Goal: Information Seeking & Learning: Learn about a topic

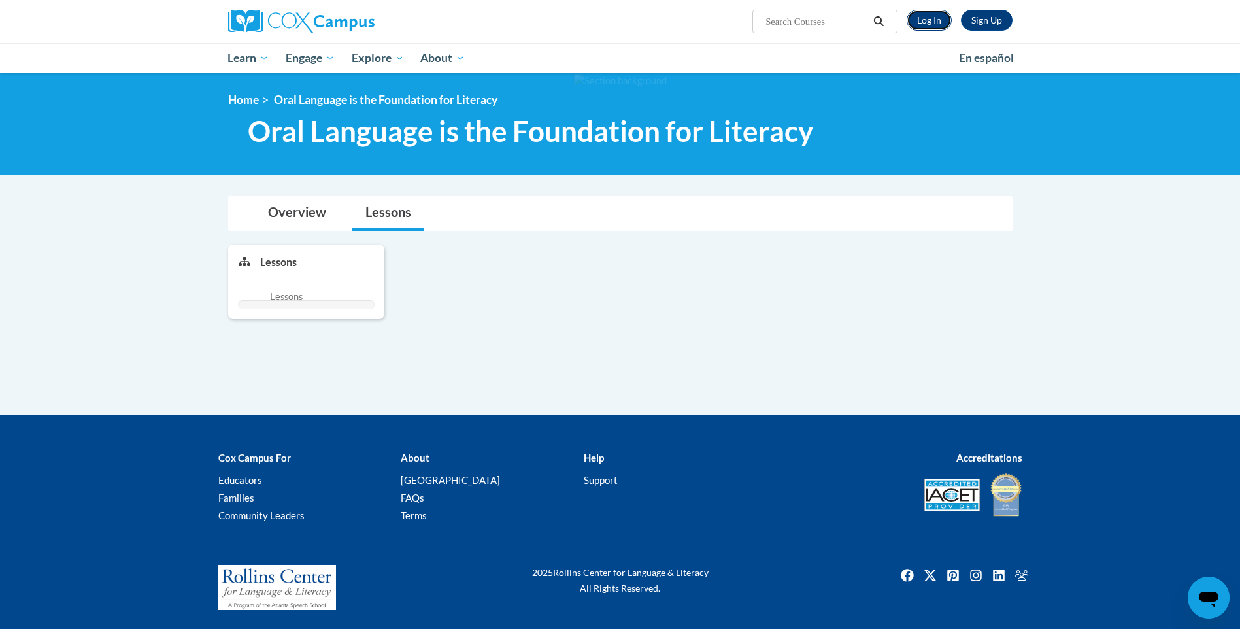
click at [921, 29] on link "Log In" at bounding box center [929, 20] width 45 height 21
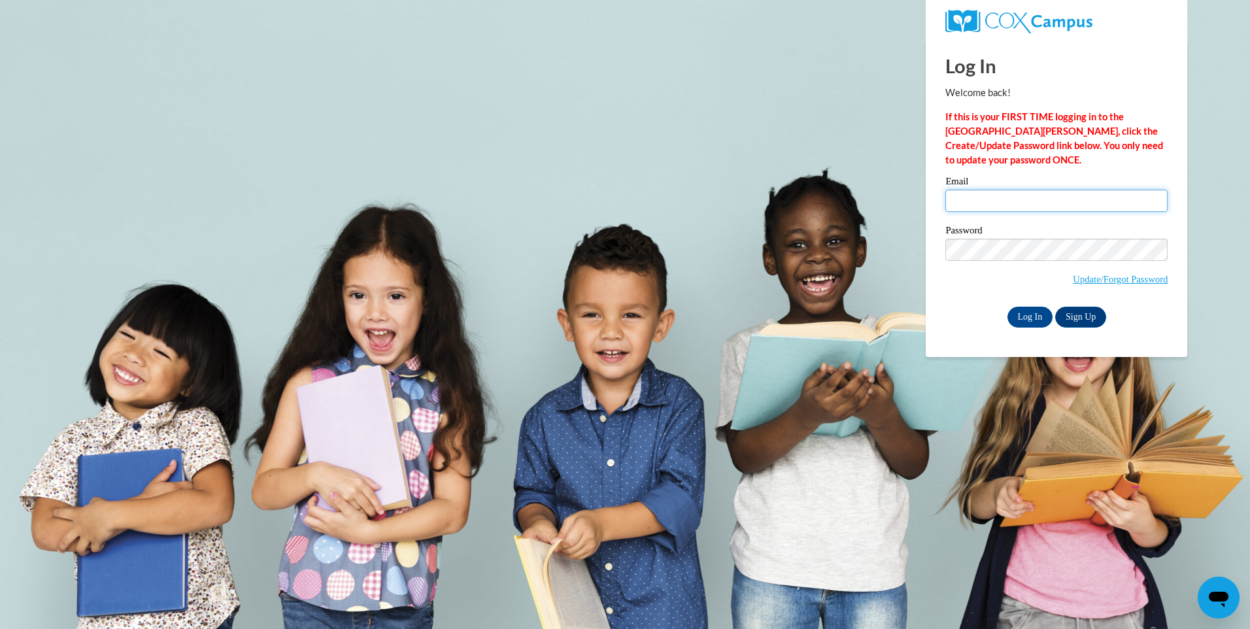
click at [998, 198] on input "Email" at bounding box center [1056, 201] width 222 height 22
type input "doddk"
click at [1007, 307] on input "Log In" at bounding box center [1030, 317] width 46 height 21
click at [1024, 312] on input "Log In" at bounding box center [1030, 317] width 46 height 21
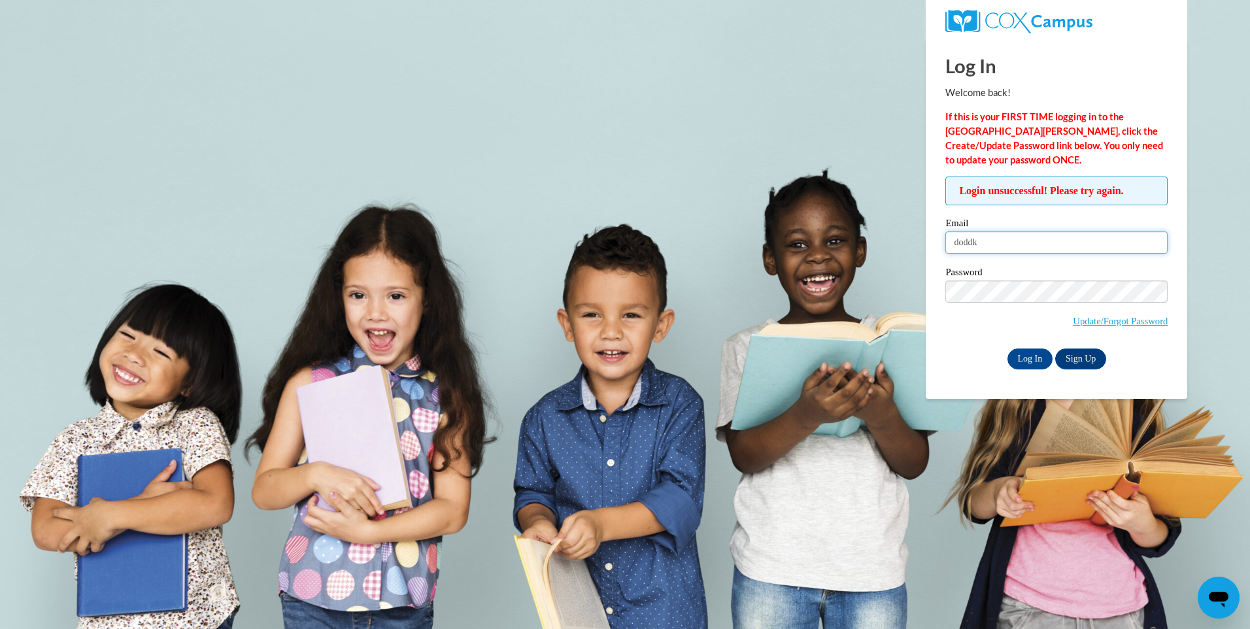
type input "doddkayla7@gmail.com"
click at [1007, 348] on input "Log In" at bounding box center [1030, 358] width 46 height 21
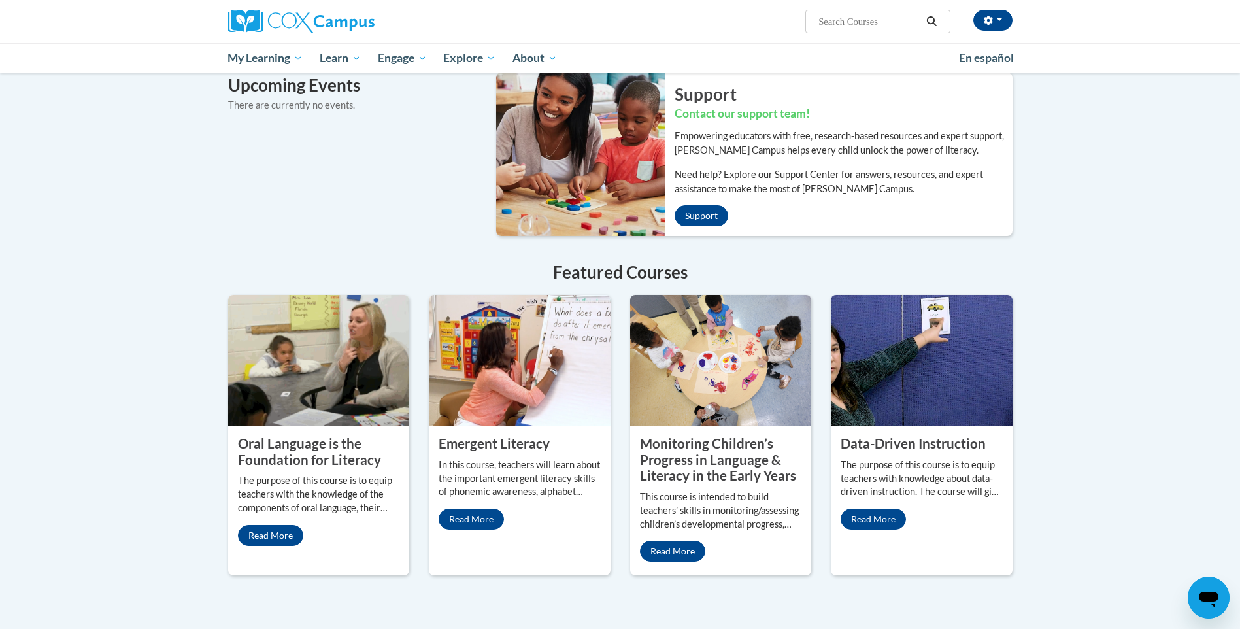
scroll to position [850, 0]
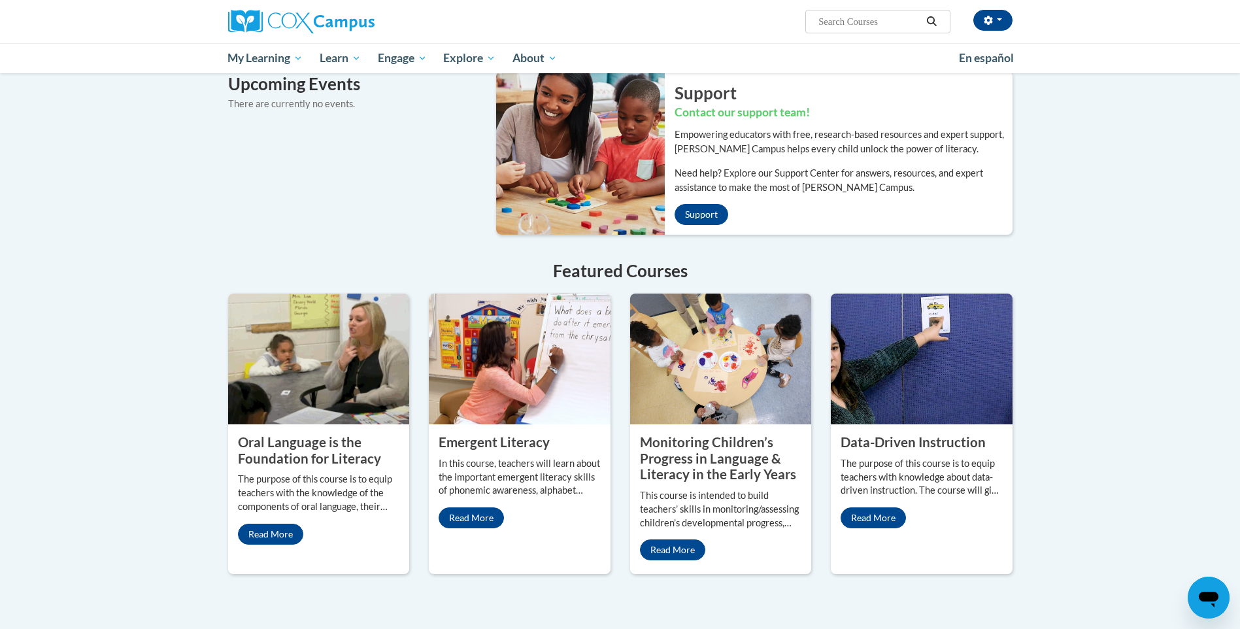
click at [278, 378] on img at bounding box center [319, 359] width 182 height 131
click at [276, 524] on link "Read More" at bounding box center [270, 534] width 65 height 21
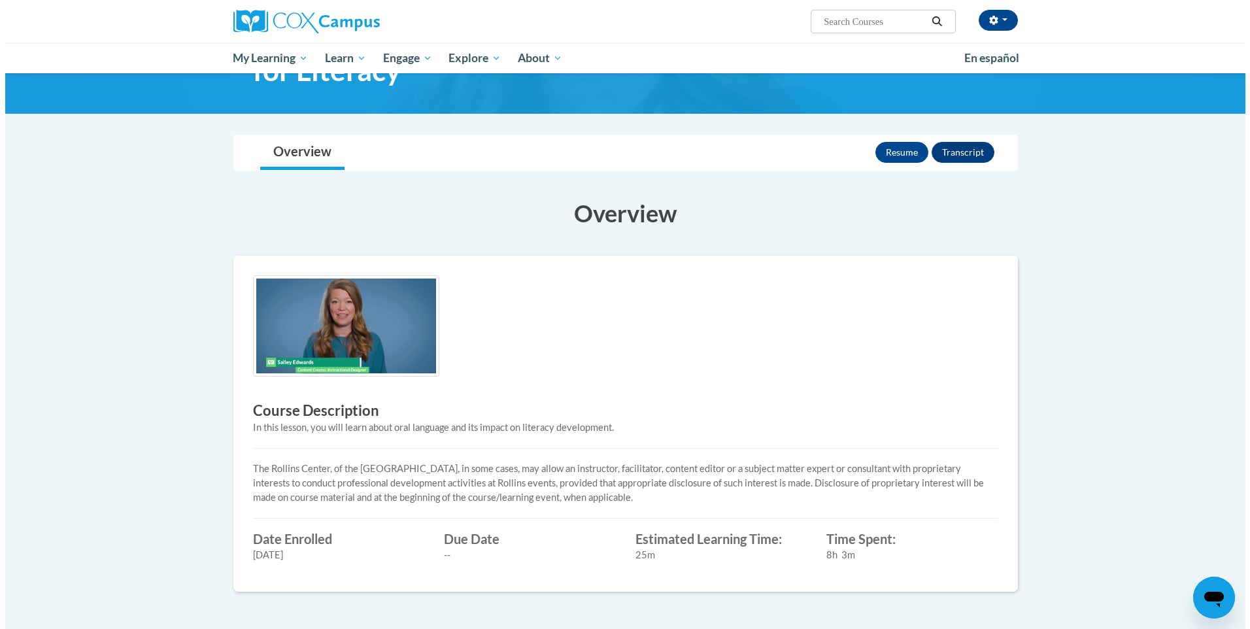
scroll to position [65, 0]
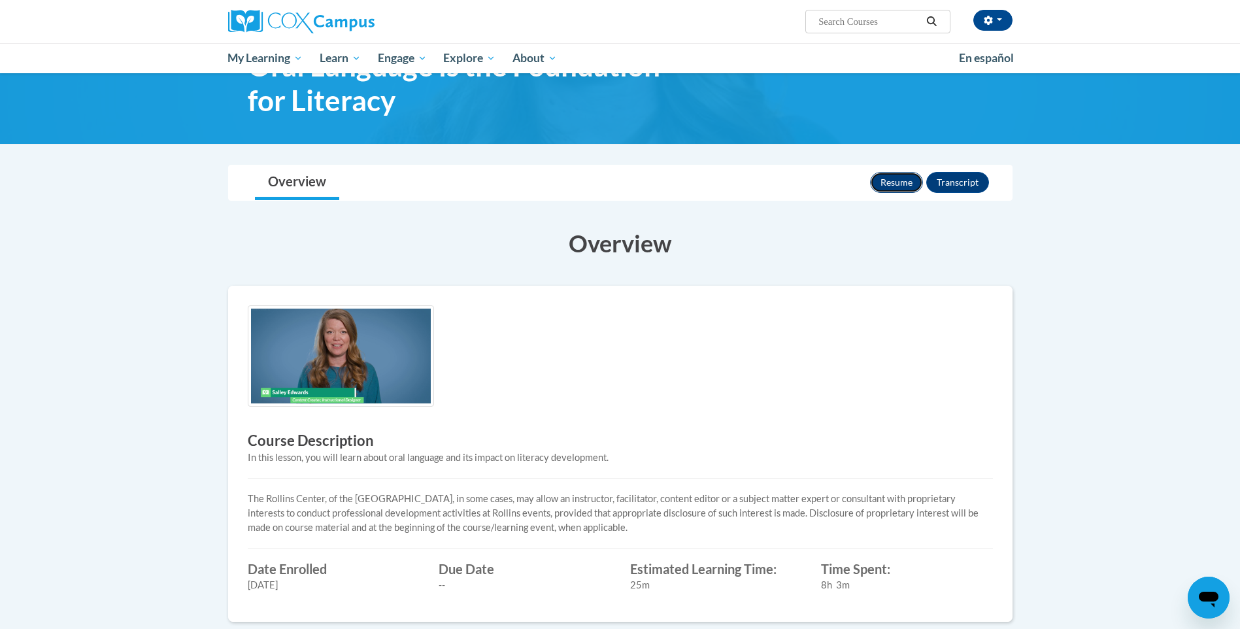
click at [902, 178] on button "Resume" at bounding box center [896, 182] width 53 height 21
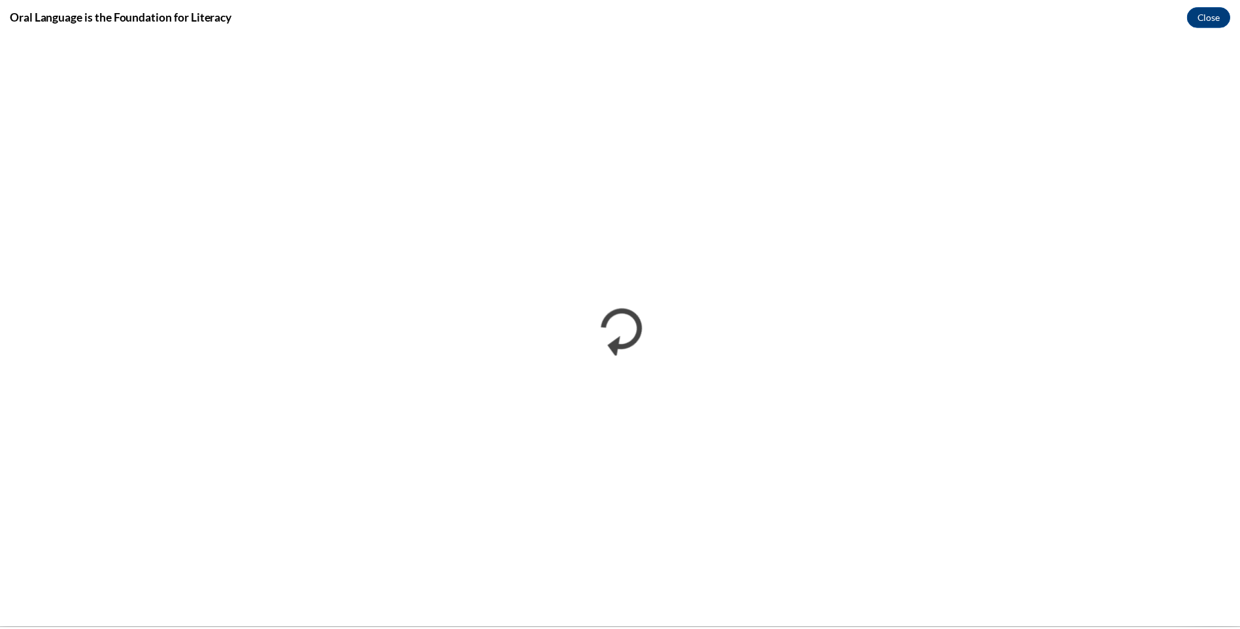
scroll to position [0, 0]
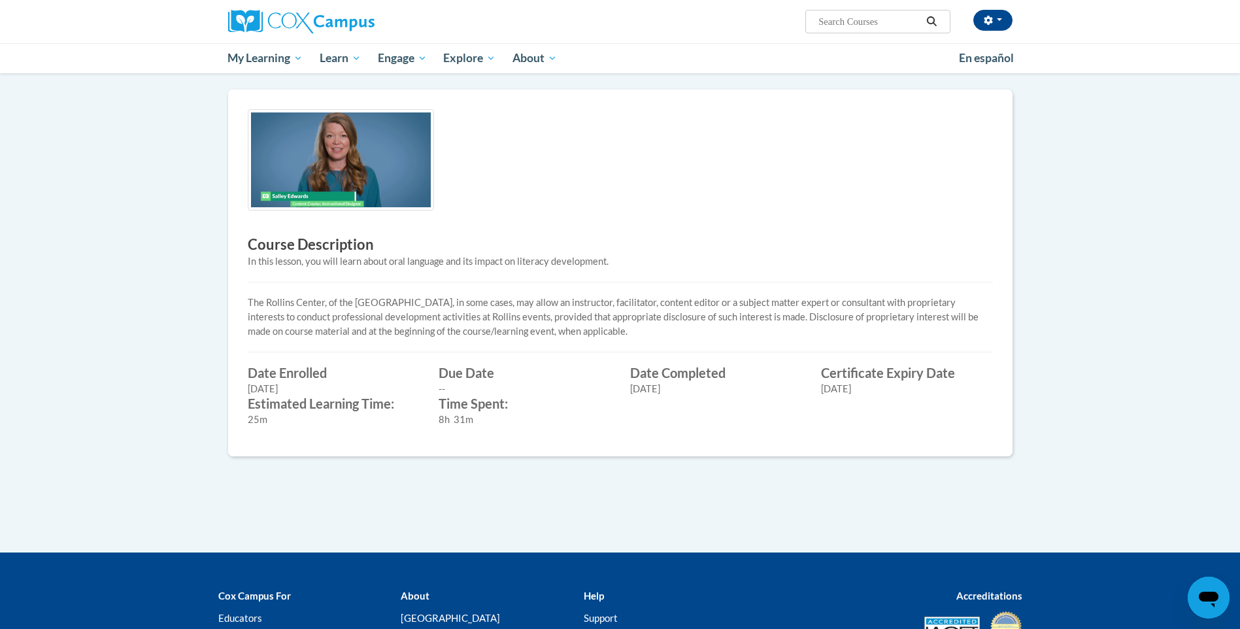
click at [328, 144] on img at bounding box center [341, 159] width 186 height 101
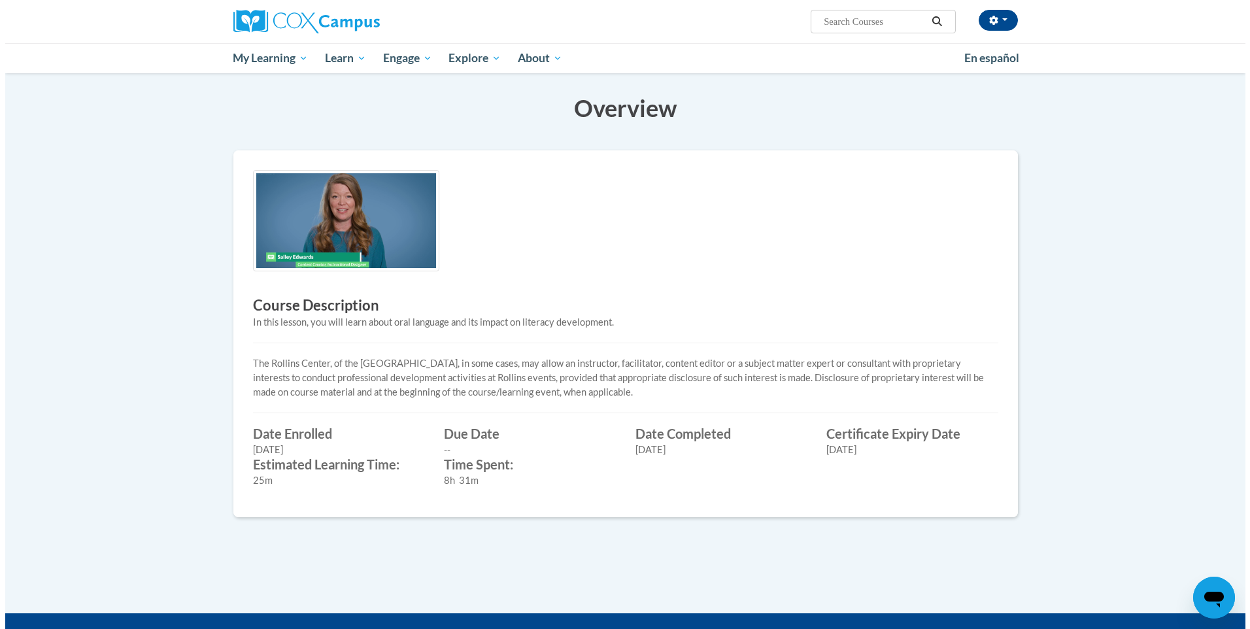
scroll to position [74, 0]
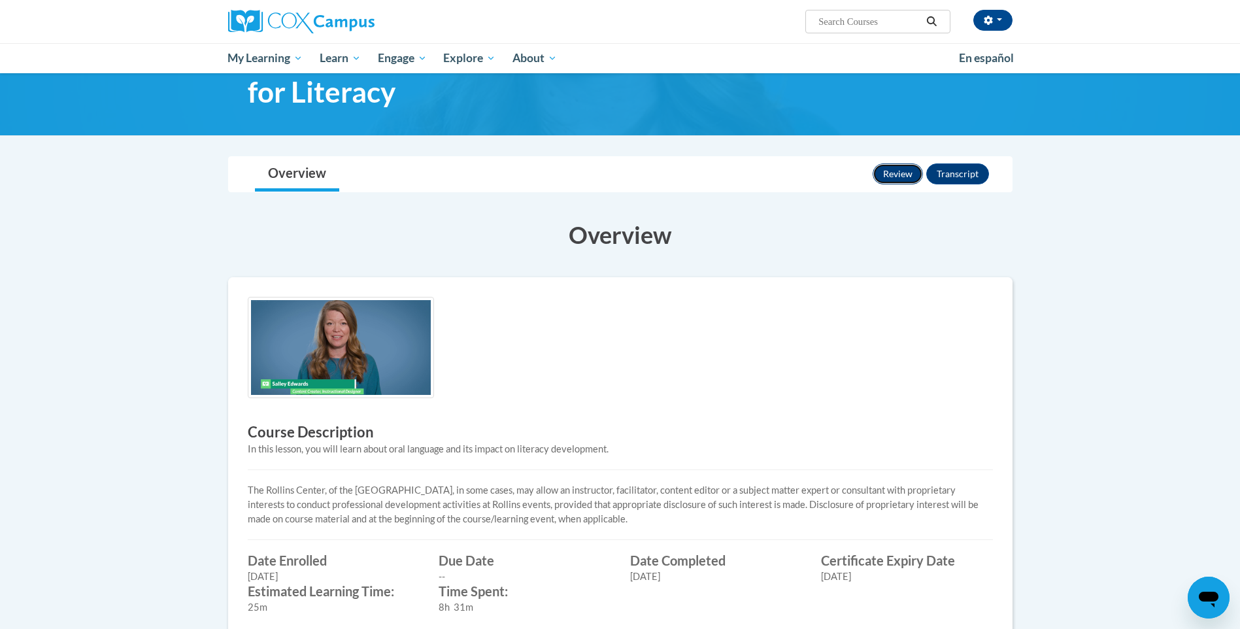
click at [875, 171] on button "Review" at bounding box center [898, 173] width 50 height 21
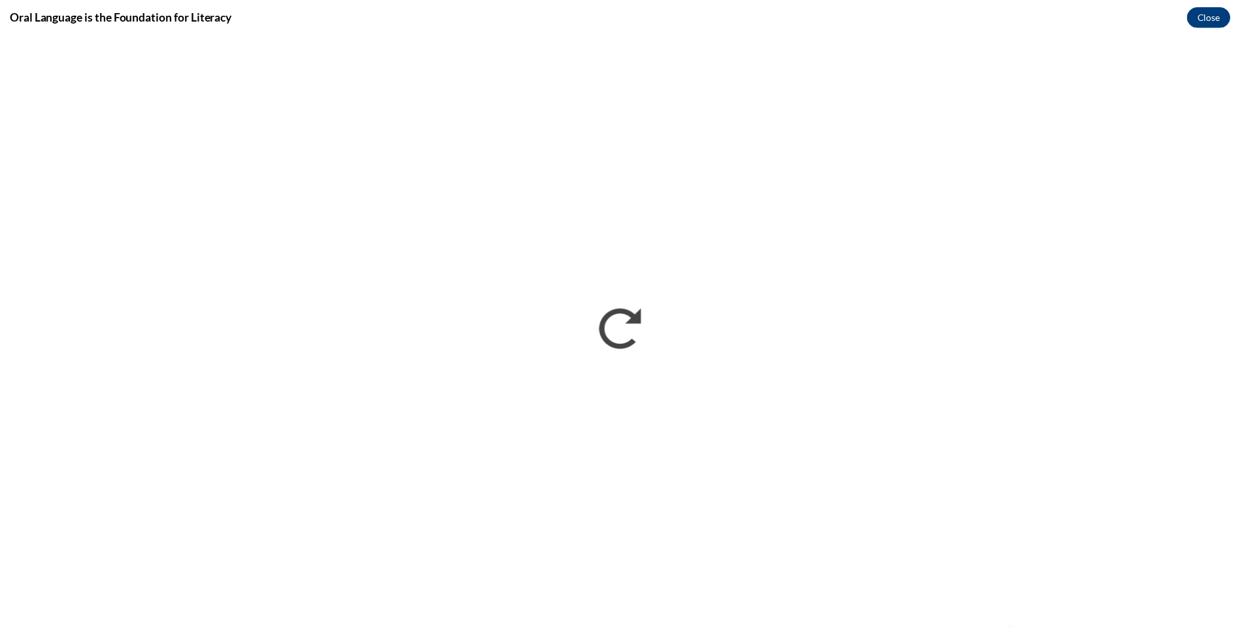
scroll to position [0, 0]
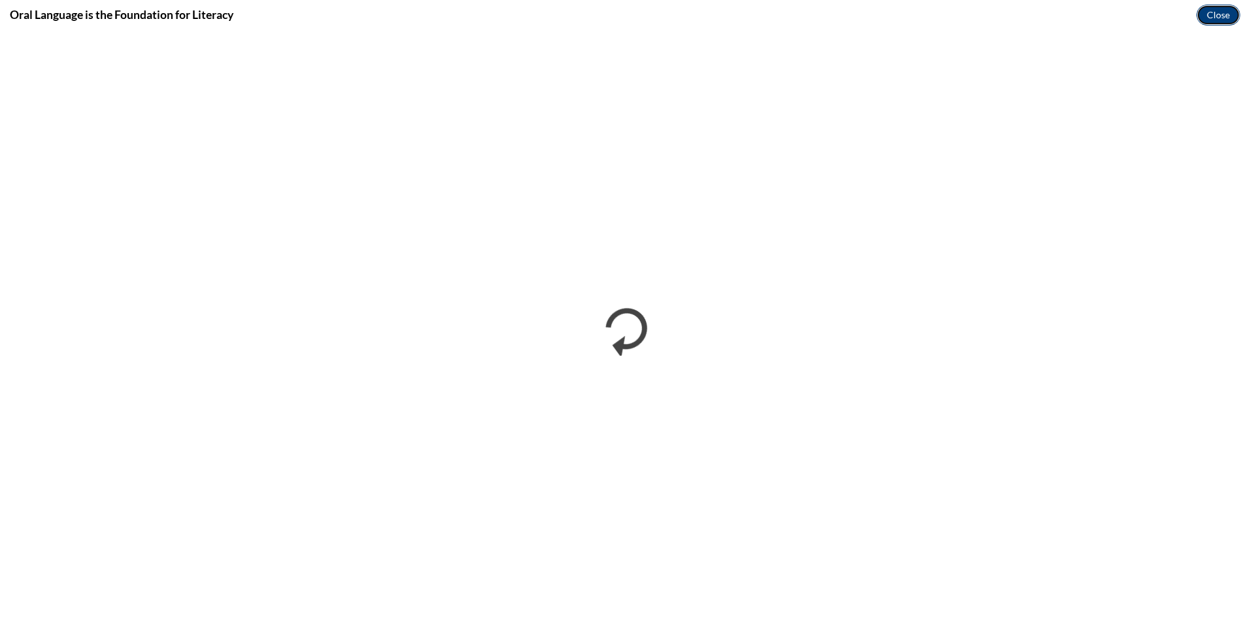
click at [1215, 7] on button "Close" at bounding box center [1218, 15] width 44 height 21
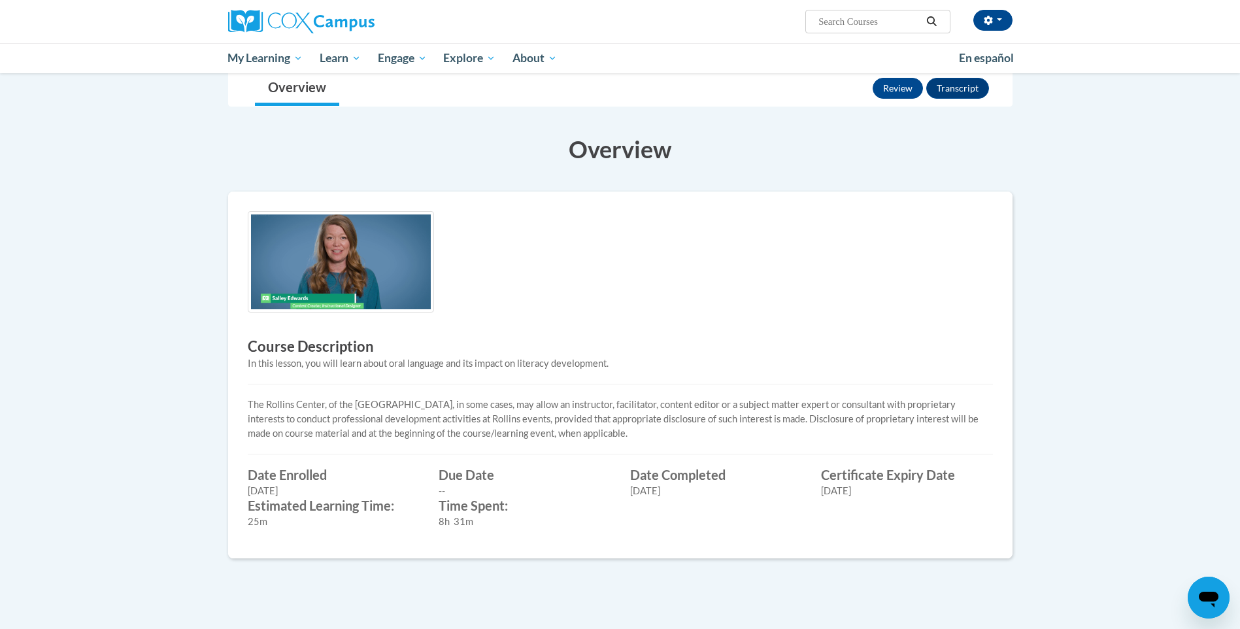
scroll to position [401, 0]
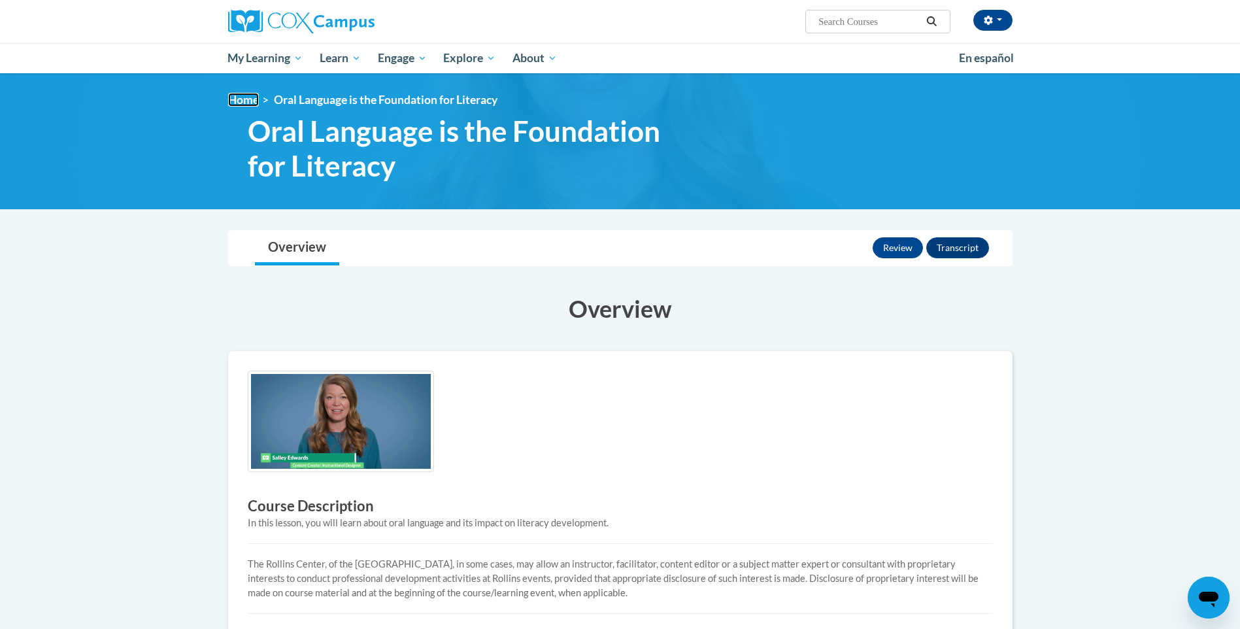
click at [246, 98] on link "Home" at bounding box center [243, 100] width 31 height 14
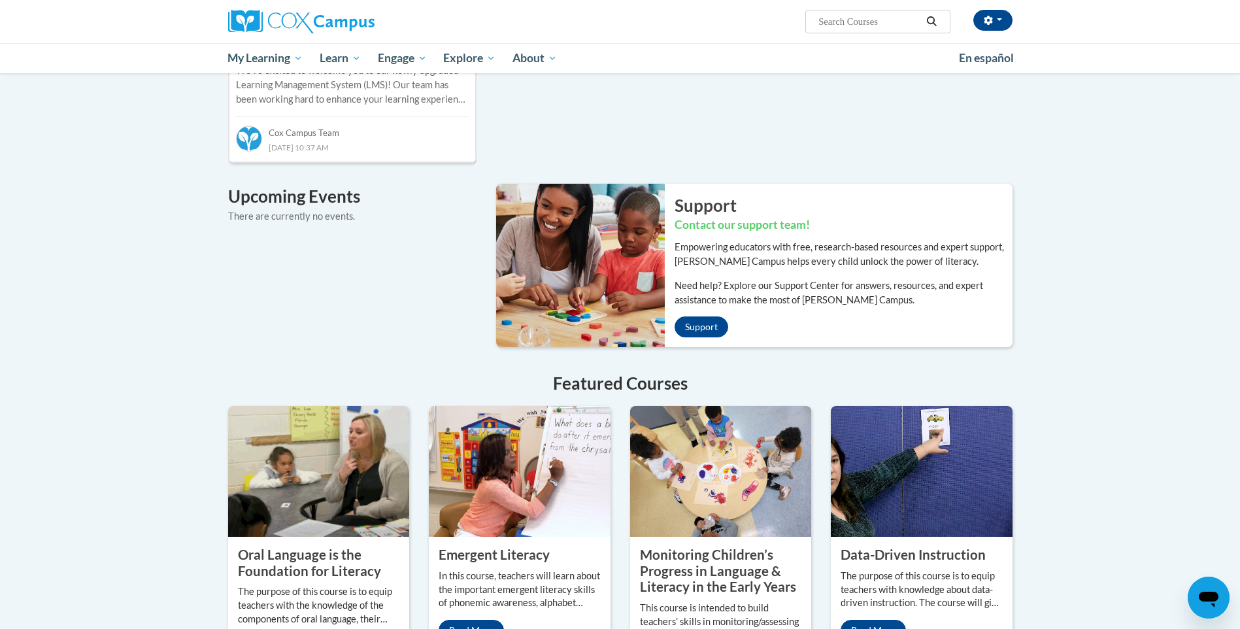
scroll to position [915, 0]
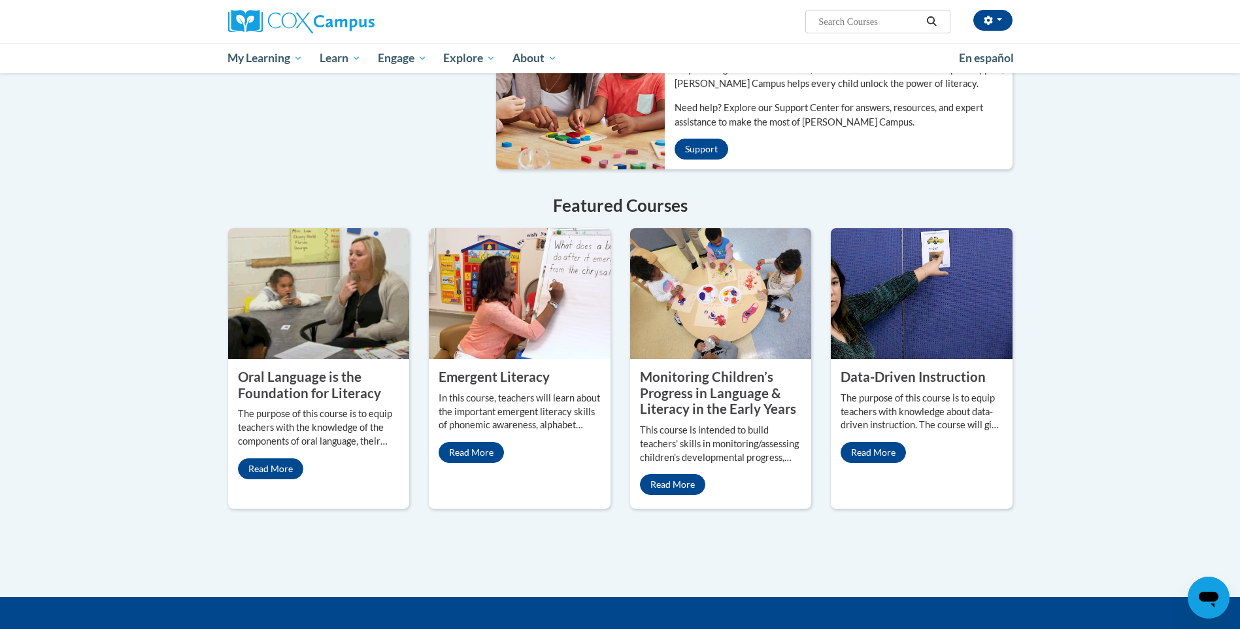
click at [271, 329] on img at bounding box center [319, 293] width 182 height 131
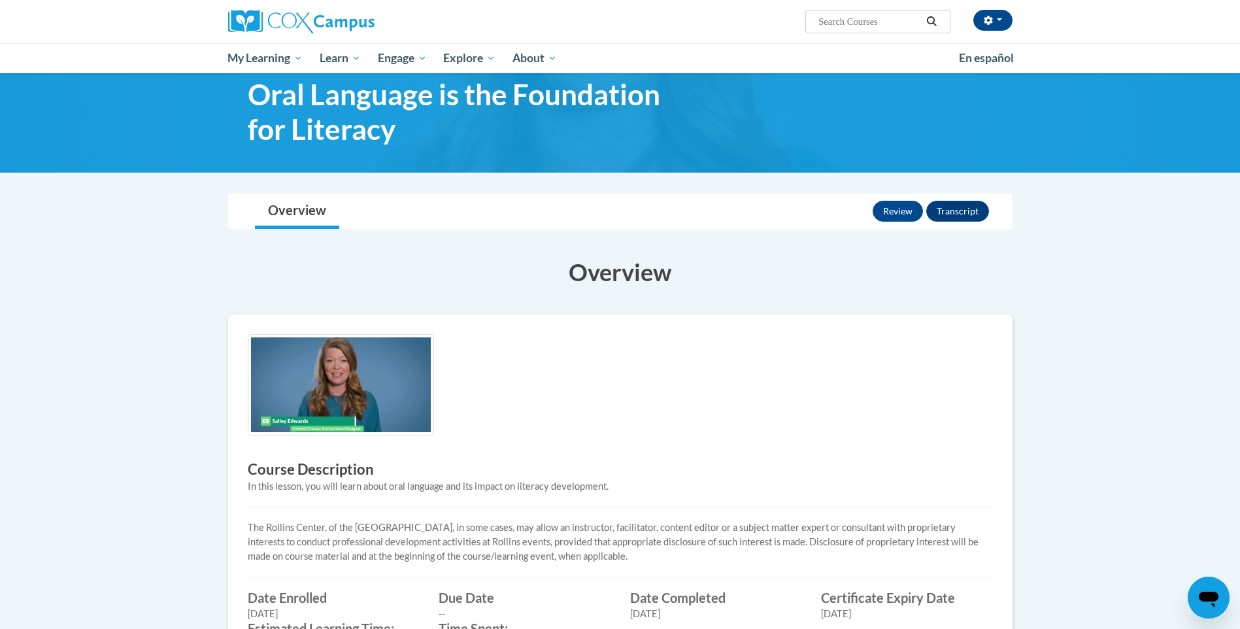
scroll to position [65, 0]
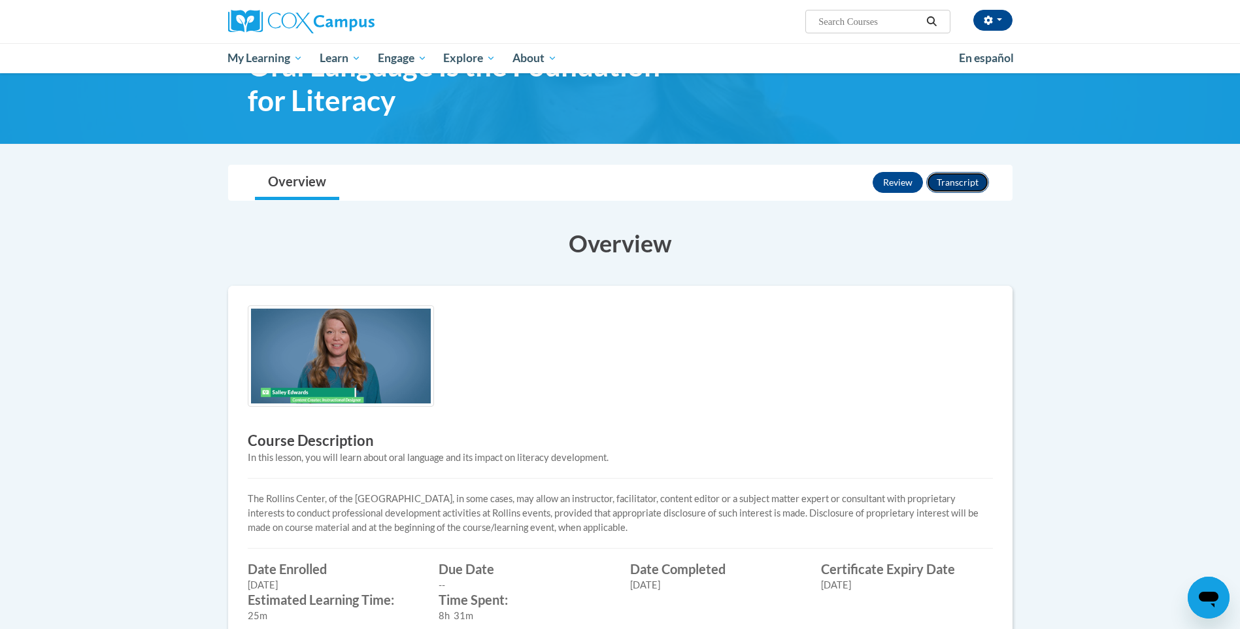
click at [957, 177] on button "Transcript" at bounding box center [957, 182] width 63 height 21
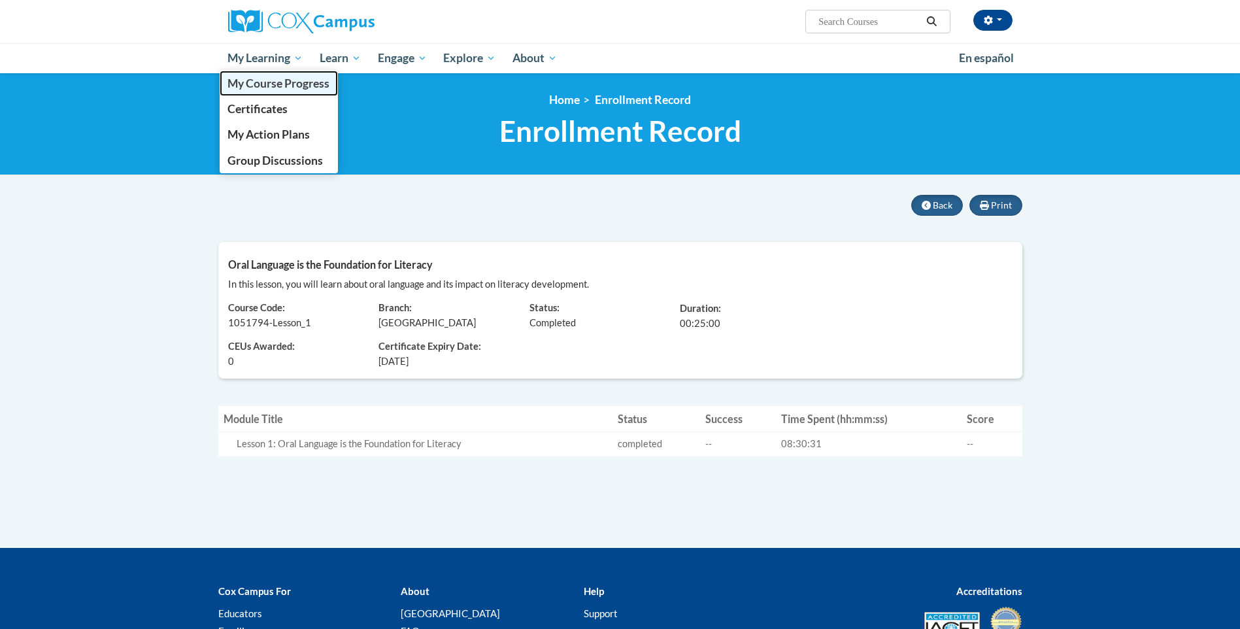
click at [267, 83] on span "My Course Progress" at bounding box center [279, 83] width 102 height 14
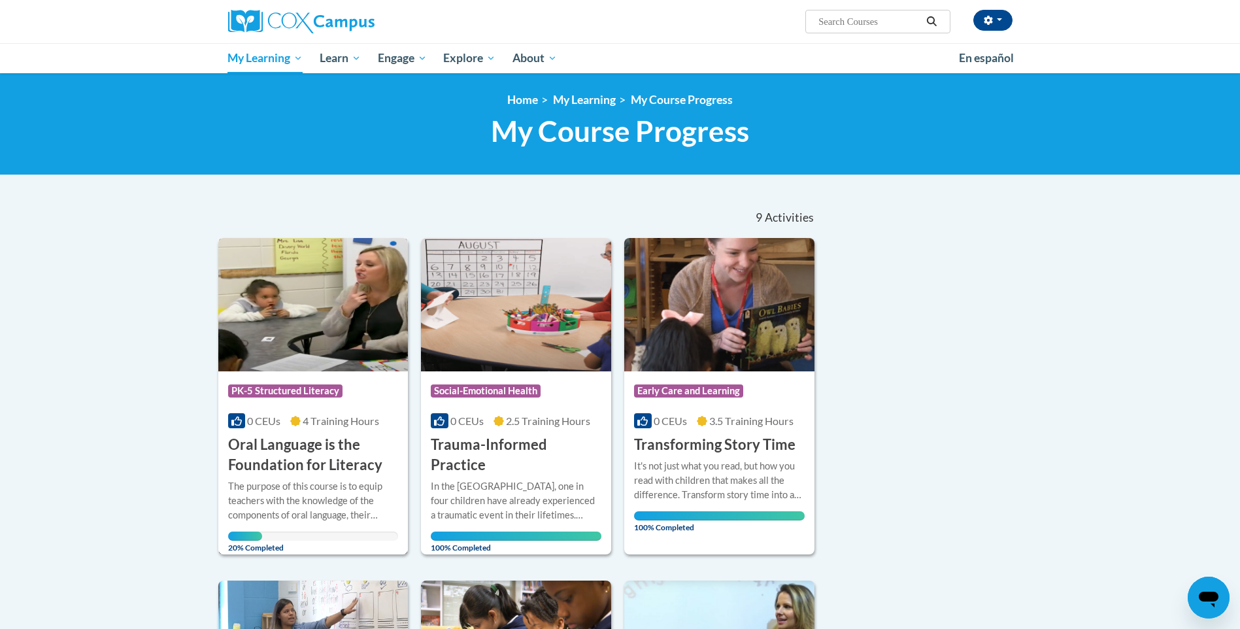
click at [332, 346] on img at bounding box center [313, 304] width 190 height 133
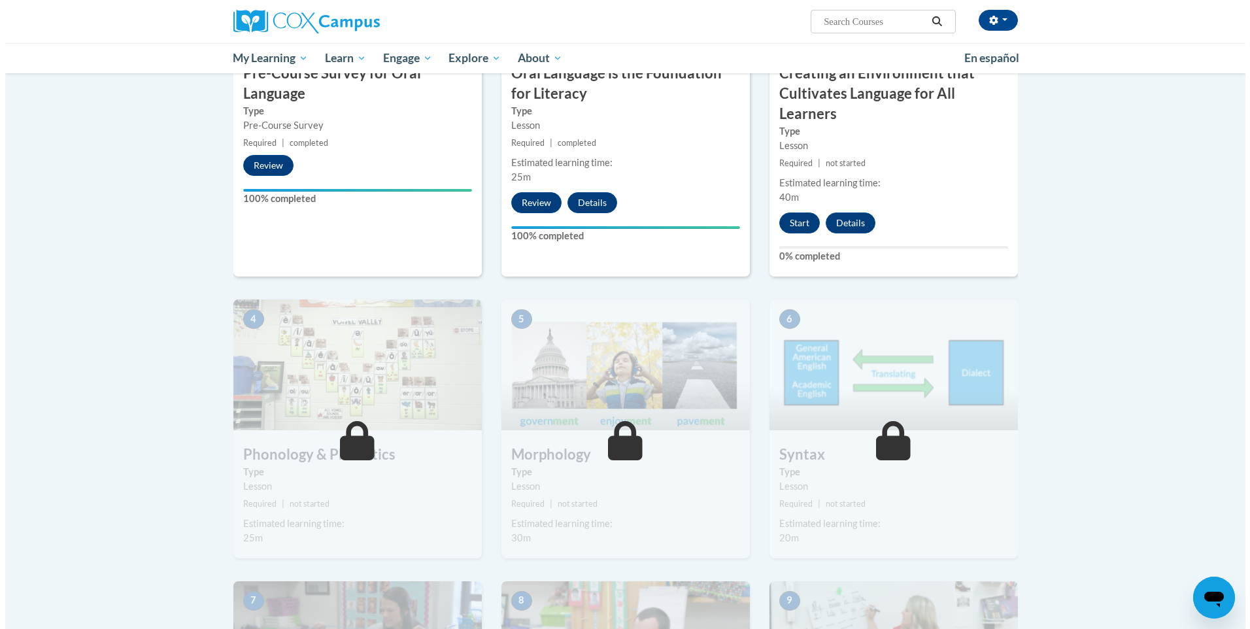
scroll to position [262, 0]
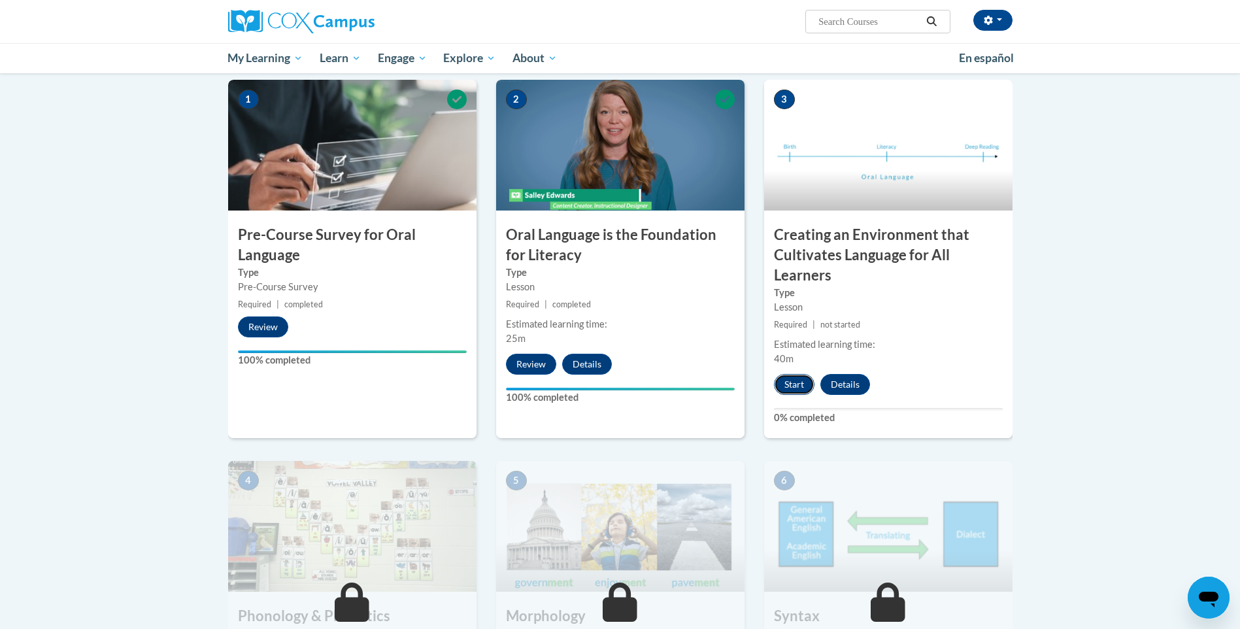
click at [793, 392] on button "Start" at bounding box center [794, 384] width 41 height 21
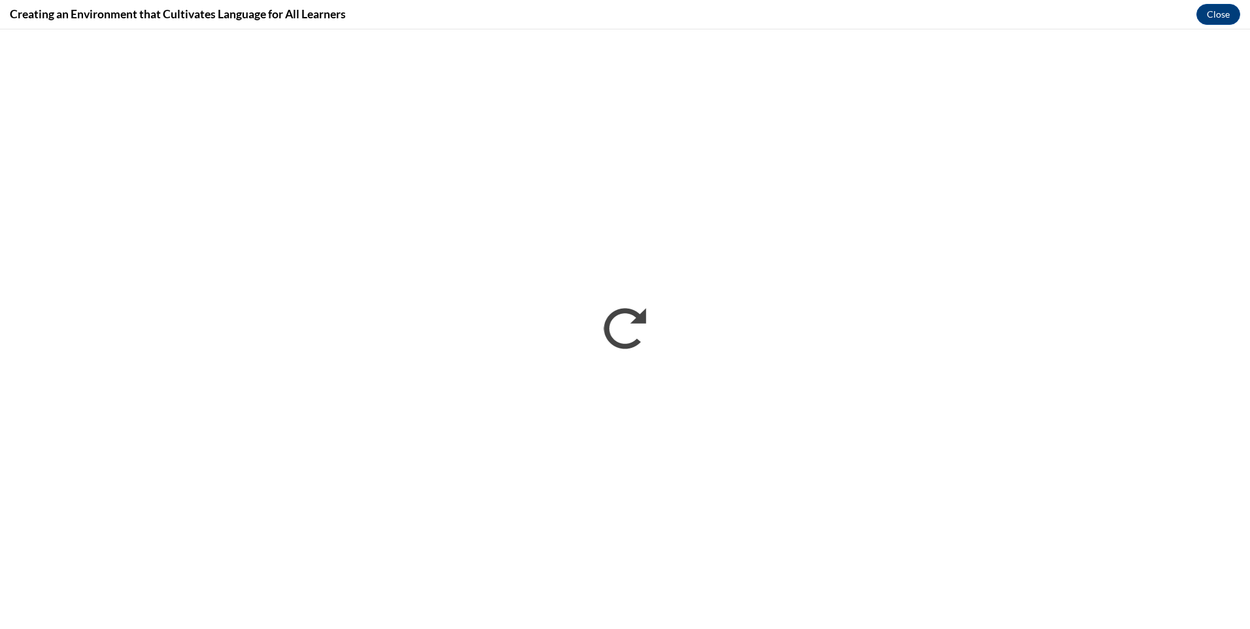
scroll to position [0, 0]
